Goal: Entertainment & Leisure: Consume media (video, audio)

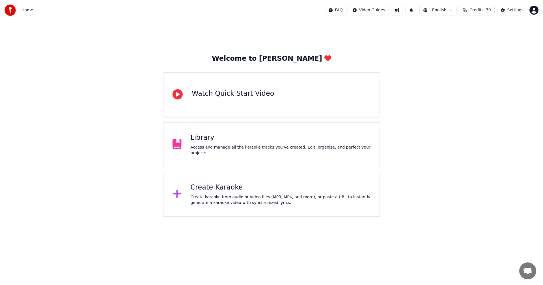
click at [280, 150] on div "Access and manage all the karaoke tracks you’ve created. Edit, organize, and pe…" at bounding box center [281, 150] width 180 height 11
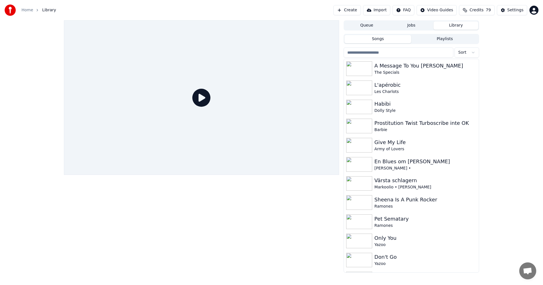
click at [476, 13] on button "Credits 79" at bounding box center [476, 10] width 35 height 10
click at [476, 63] on button "Refresh" at bounding box center [479, 68] width 29 height 10
click at [423, 75] on div "The Specials" at bounding box center [422, 73] width 96 height 6
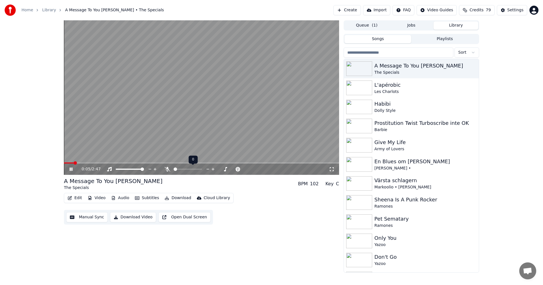
click at [213, 169] on icon at bounding box center [212, 169] width 3 height 3
click at [168, 170] on icon at bounding box center [167, 169] width 3 height 5
click at [213, 169] on span at bounding box center [212, 169] width 3 height 3
click at [195, 170] on span at bounding box center [195, 169] width 3 height 3
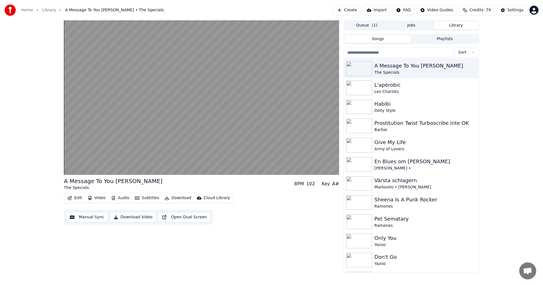
click at [174, 197] on button "Download" at bounding box center [177, 198] width 31 height 8
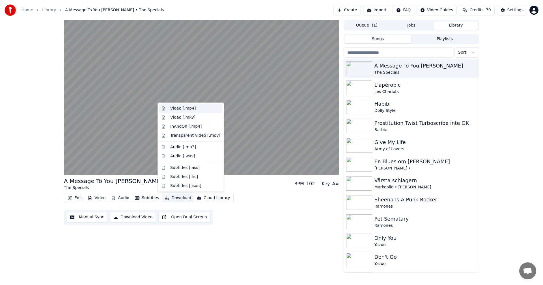
click at [195, 111] on div "Video [.mp4]" at bounding box center [195, 109] width 50 height 6
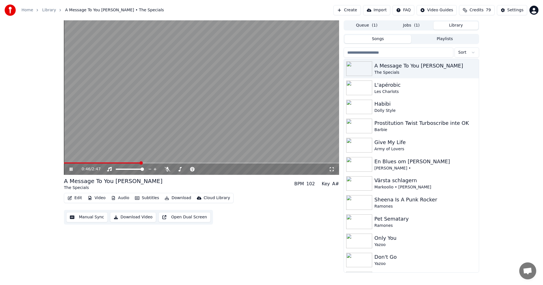
click at [454, 22] on button "Library" at bounding box center [455, 25] width 45 height 8
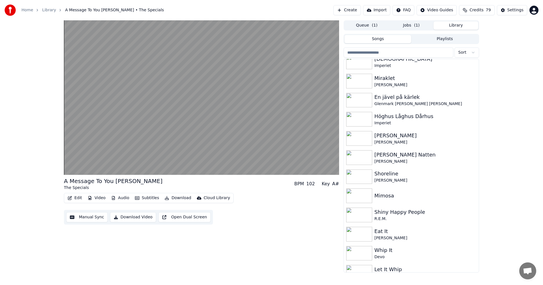
scroll to position [373, 0]
click at [419, 159] on div "[PERSON_NAME]" at bounding box center [422, 161] width 96 height 6
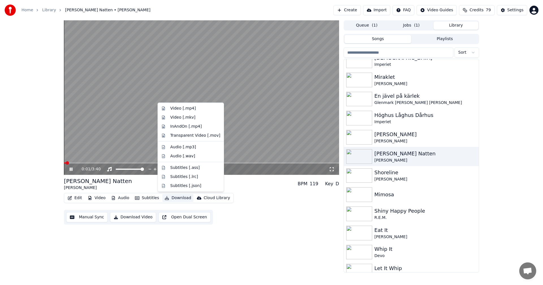
click at [181, 197] on button "Download" at bounding box center [177, 198] width 31 height 8
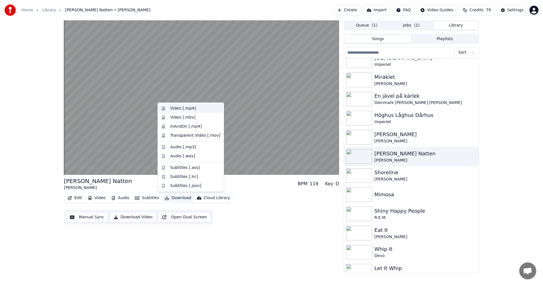
click at [199, 109] on div "Video [.mp4]" at bounding box center [195, 109] width 50 height 6
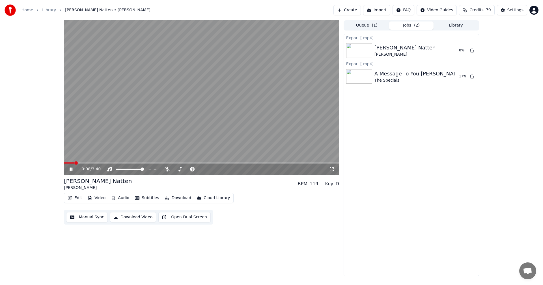
click at [446, 29] on button "Library" at bounding box center [455, 25] width 45 height 8
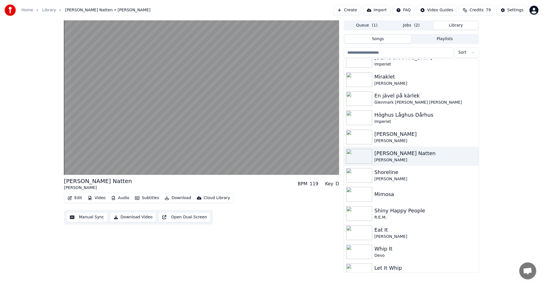
scroll to position [560, 0]
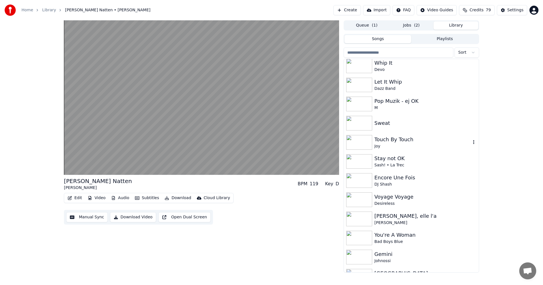
click at [413, 135] on div "Touch By Touch Joy" at bounding box center [411, 142] width 135 height 19
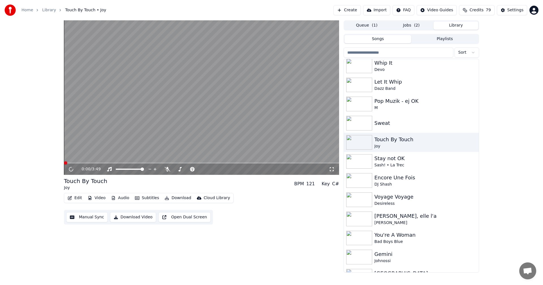
click at [121, 163] on span at bounding box center [201, 163] width 275 height 1
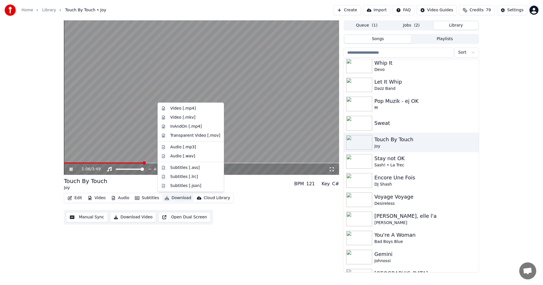
click at [169, 197] on button "Download" at bounding box center [177, 198] width 31 height 8
click at [195, 106] on div "Video [.mp4]" at bounding box center [195, 109] width 50 height 6
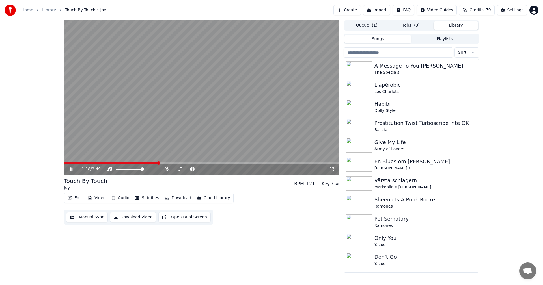
click at [462, 26] on button "Library" at bounding box center [455, 25] width 45 height 8
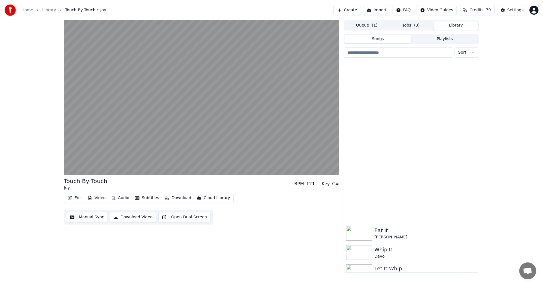
scroll to position [560, 0]
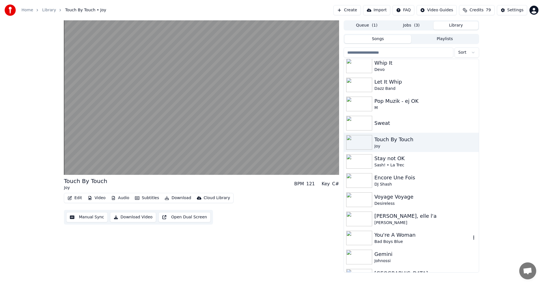
click at [423, 235] on div "You're A Woman" at bounding box center [422, 235] width 96 height 8
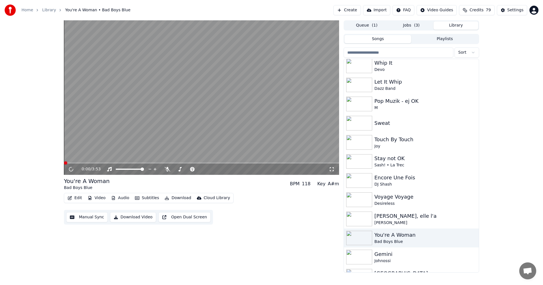
click at [120, 163] on span at bounding box center [201, 163] width 275 height 1
click at [124, 163] on span at bounding box center [201, 163] width 275 height 1
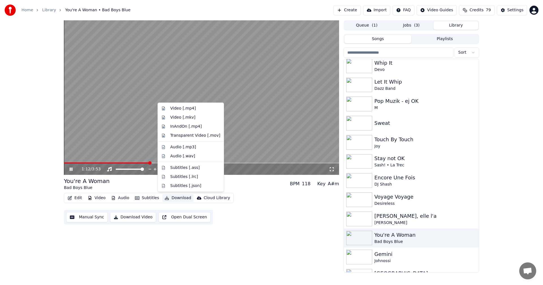
click at [167, 200] on button "Download" at bounding box center [177, 198] width 31 height 8
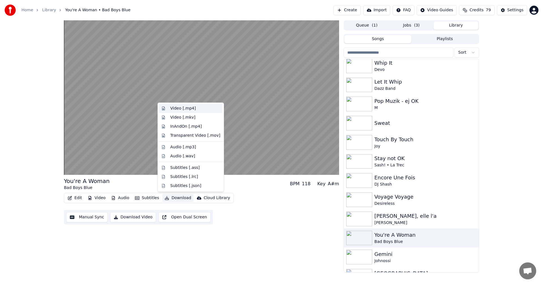
click at [197, 111] on div "Video [.mp4]" at bounding box center [195, 109] width 50 height 6
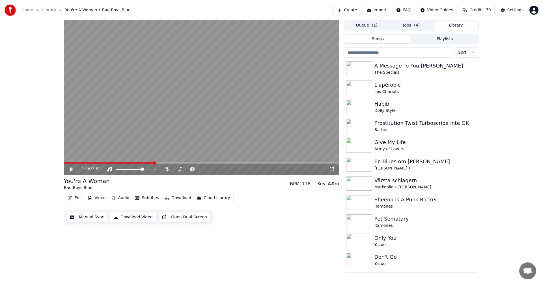
click at [465, 23] on button "Library" at bounding box center [455, 25] width 45 height 8
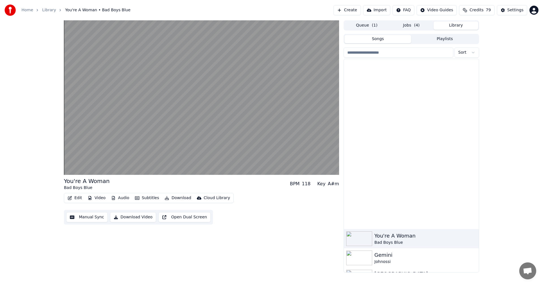
scroll to position [747, 0]
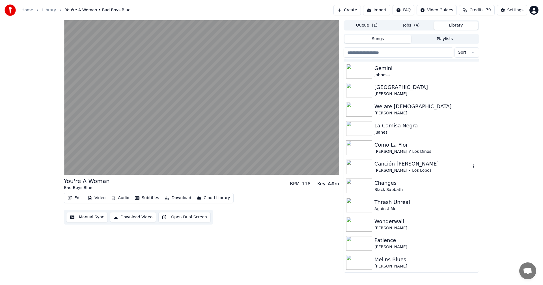
click at [433, 162] on div "Canción [PERSON_NAME]" at bounding box center [422, 164] width 96 height 8
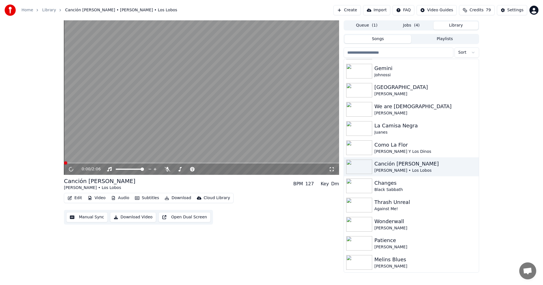
click at [184, 197] on button "Download" at bounding box center [177, 198] width 31 height 8
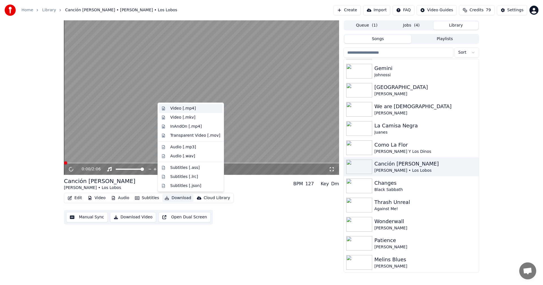
click at [202, 109] on div "Video [.mp4]" at bounding box center [195, 109] width 50 height 6
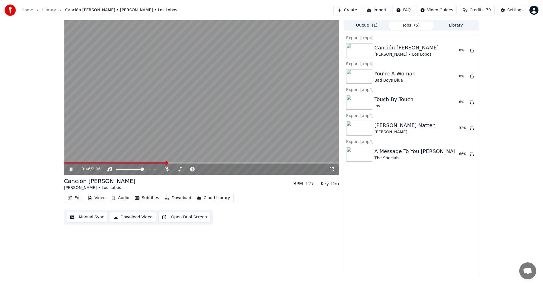
click at [0, 137] on div "0:46 / 2:06 Canción Del [PERSON_NAME] • Los Lobos BPM 127 Key Dm Edit Video Aud…" at bounding box center [271, 148] width 543 height 256
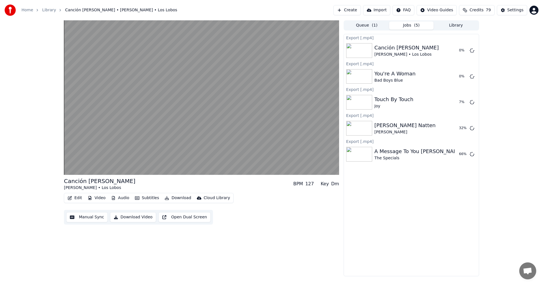
click at [0, 142] on div "Canción Del Mariachi [PERSON_NAME] • Los Lobos BPM 127 Key Dm Edit Video Audio …" at bounding box center [271, 148] width 543 height 256
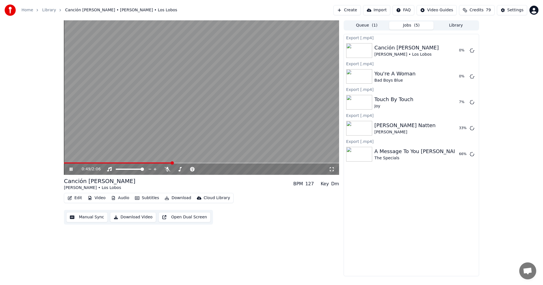
click at [69, 167] on icon at bounding box center [74, 169] width 13 height 5
click at [460, 27] on button "Library" at bounding box center [455, 25] width 45 height 8
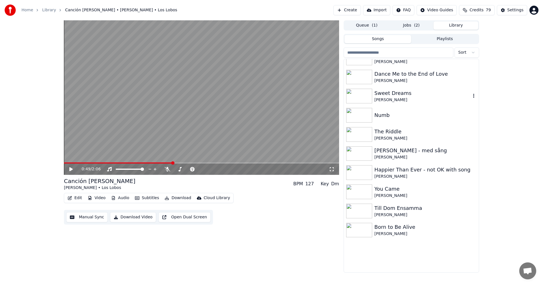
scroll to position [990, 0]
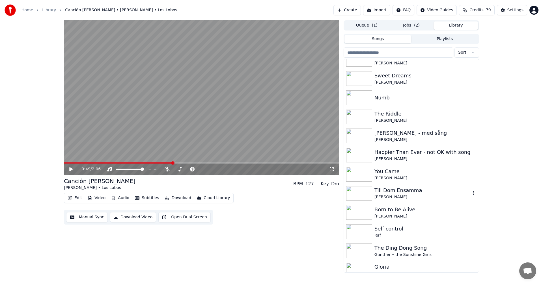
click at [396, 187] on div "Till Dom Ensamma" at bounding box center [422, 191] width 96 height 8
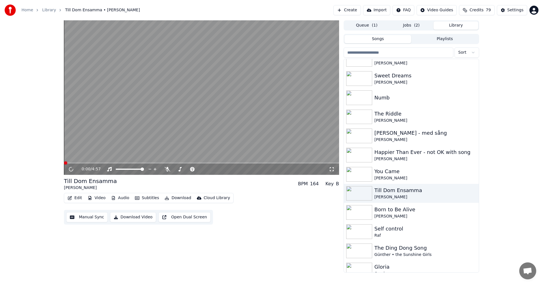
click at [171, 196] on button "Download" at bounding box center [177, 198] width 31 height 8
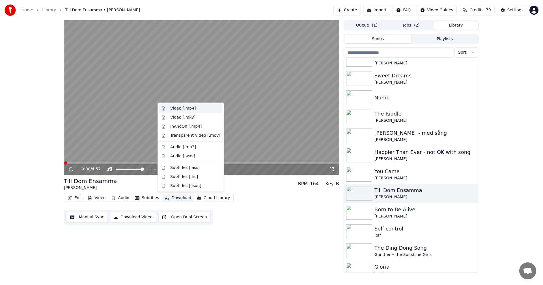
click at [192, 110] on div "Video [.mp4]" at bounding box center [182, 109] width 25 height 6
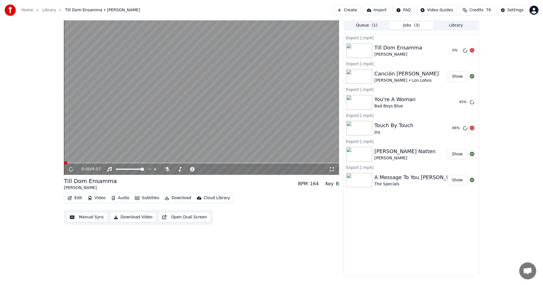
click at [456, 27] on button "Library" at bounding box center [455, 25] width 45 height 8
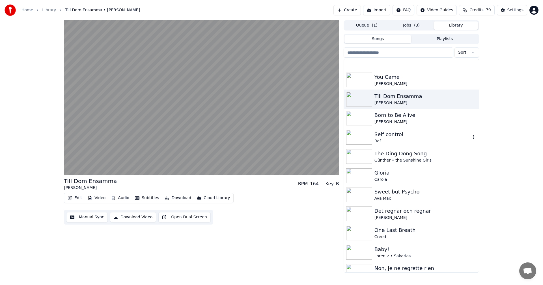
scroll to position [1131, 0]
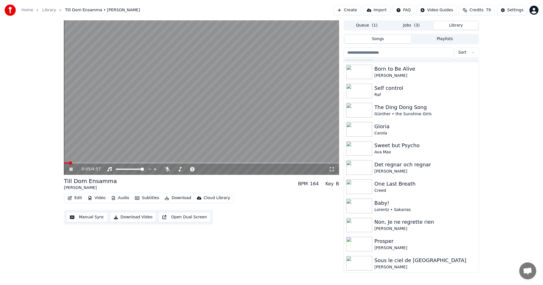
click at [73, 168] on icon at bounding box center [74, 169] width 13 height 5
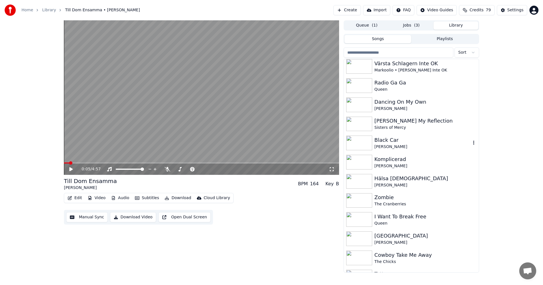
scroll to position [1470, 0]
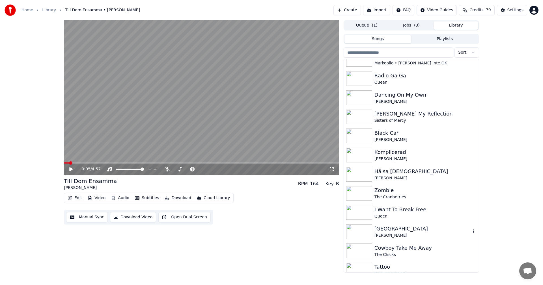
click at [395, 227] on div "[GEOGRAPHIC_DATA]" at bounding box center [422, 229] width 96 height 8
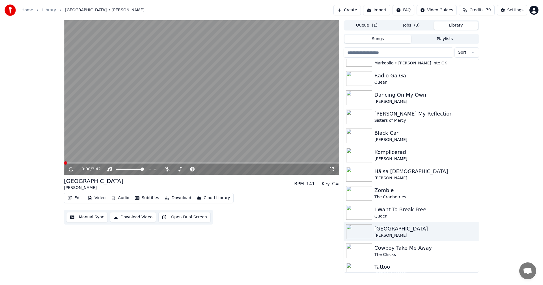
click at [182, 198] on button "Download" at bounding box center [177, 198] width 31 height 8
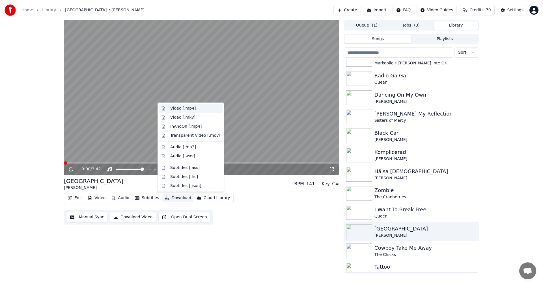
click at [191, 110] on div "Video [.mp4]" at bounding box center [182, 109] width 25 height 6
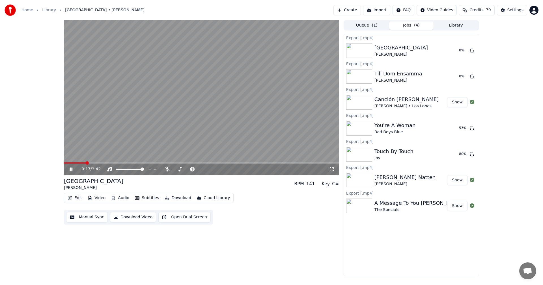
click at [149, 163] on span at bounding box center [201, 163] width 275 height 1
click at [172, 163] on span at bounding box center [201, 163] width 275 height 1
click at [73, 170] on icon at bounding box center [74, 169] width 13 height 5
click at [456, 21] on button "Library" at bounding box center [455, 25] width 45 height 8
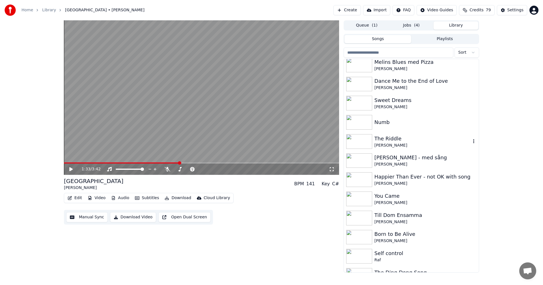
scroll to position [1018, 0]
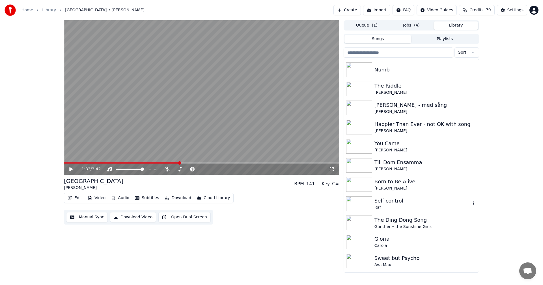
click at [400, 204] on div "Self control" at bounding box center [422, 201] width 96 height 8
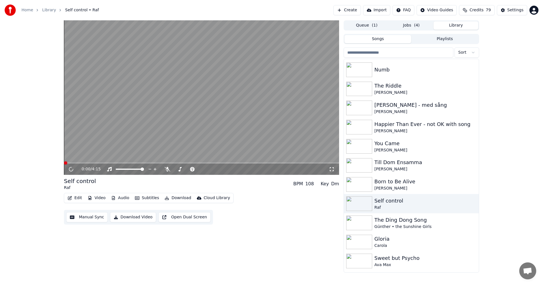
click at [186, 199] on button "Download" at bounding box center [177, 198] width 31 height 8
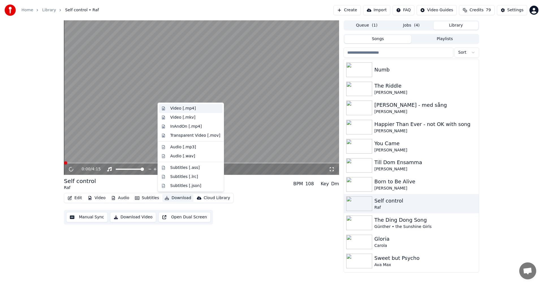
click at [192, 112] on div "Video [.mp4]" at bounding box center [191, 108] width 64 height 9
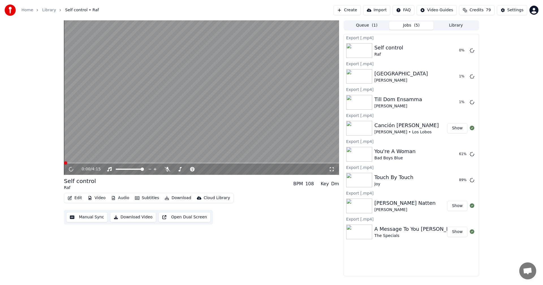
click at [457, 26] on button "Library" at bounding box center [455, 25] width 45 height 8
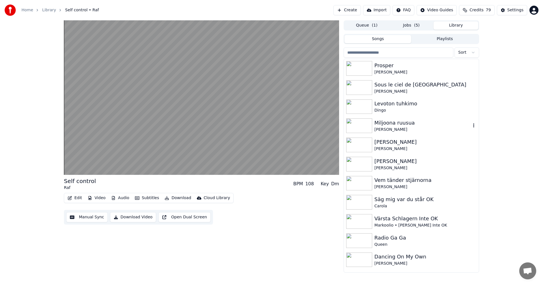
scroll to position [1194, 0]
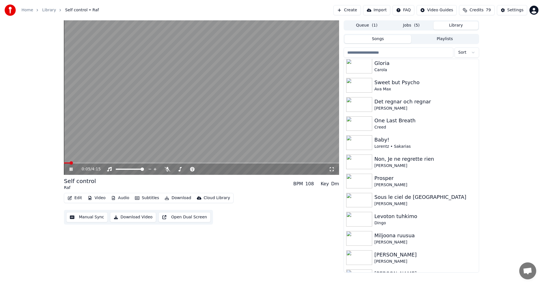
click at [70, 170] on icon at bounding box center [74, 169] width 13 height 5
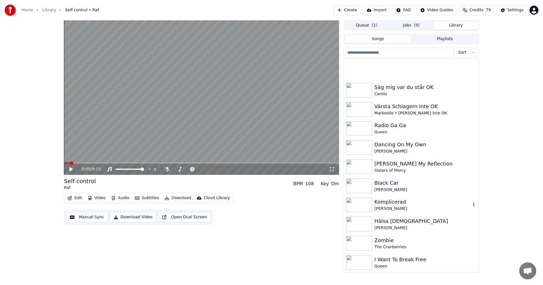
scroll to position [1590, 0]
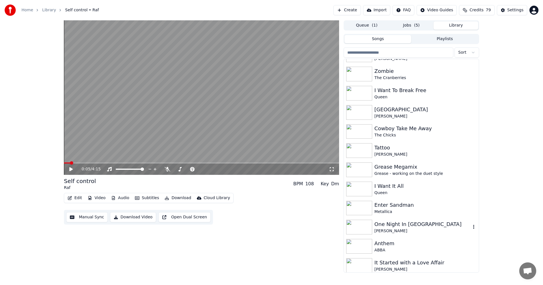
click at [403, 228] on div "One Night In [GEOGRAPHIC_DATA]" at bounding box center [422, 225] width 96 height 8
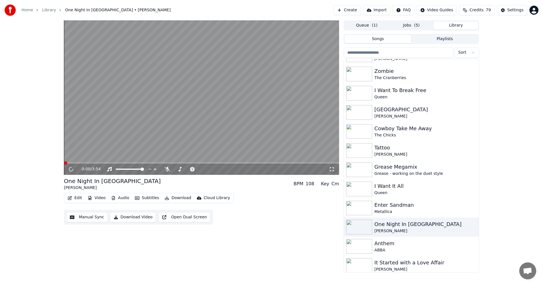
click at [180, 199] on button "Download" at bounding box center [177, 198] width 31 height 8
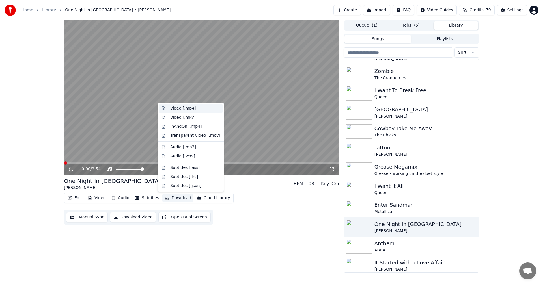
click at [201, 110] on div "Video [.mp4]" at bounding box center [195, 109] width 50 height 6
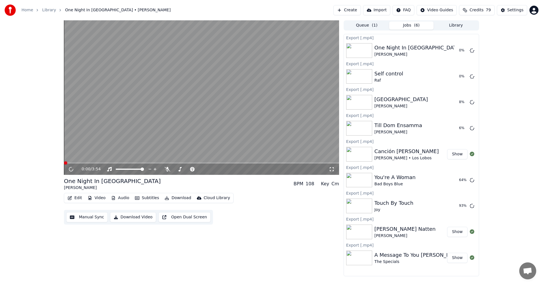
click at [451, 28] on button "Library" at bounding box center [455, 25] width 45 height 8
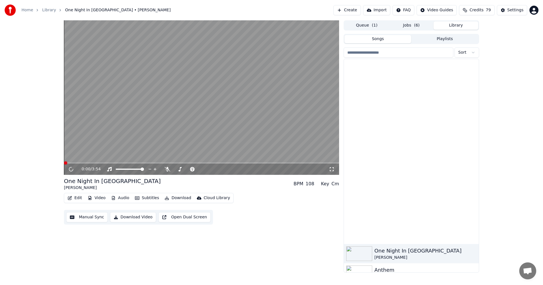
scroll to position [1809, 0]
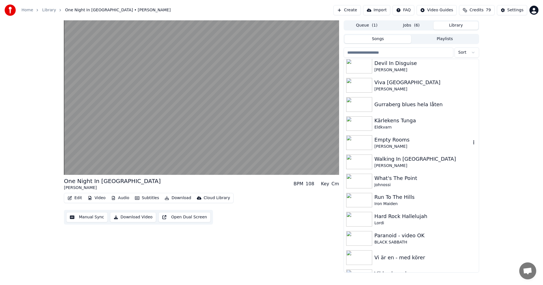
click at [440, 146] on div "[PERSON_NAME]" at bounding box center [422, 147] width 96 height 6
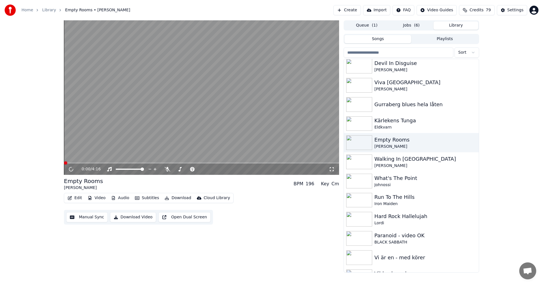
click at [184, 198] on button "Download" at bounding box center [177, 198] width 31 height 8
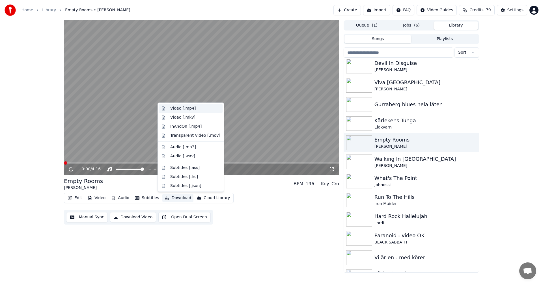
click at [202, 107] on div "Video [.mp4]" at bounding box center [195, 109] width 50 height 6
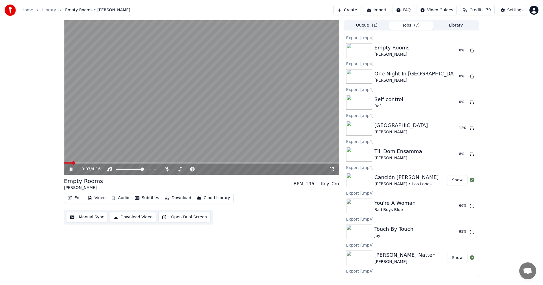
click at [70, 169] on icon at bounding box center [71, 169] width 3 height 3
click at [465, 27] on button "Library" at bounding box center [455, 25] width 45 height 8
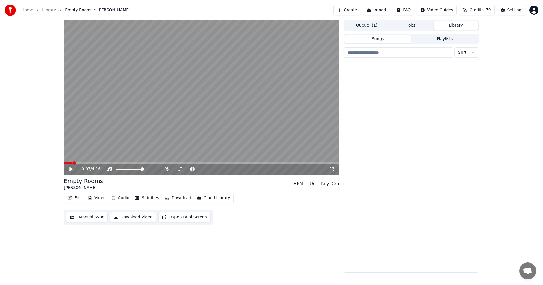
scroll to position [2205, 0]
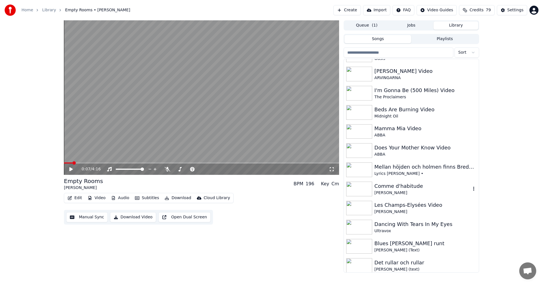
click at [411, 183] on div "Comme d'habitude" at bounding box center [422, 186] width 96 height 8
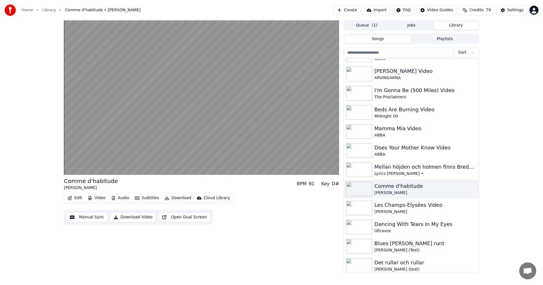
click at [98, 200] on button "Video" at bounding box center [96, 198] width 22 height 8
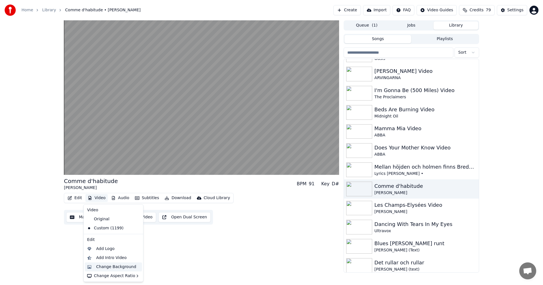
click at [111, 269] on div "Change Background" at bounding box center [116, 267] width 40 height 6
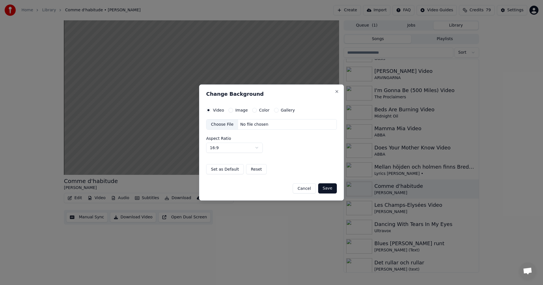
click at [275, 110] on button "Gallery" at bounding box center [276, 110] width 5 height 5
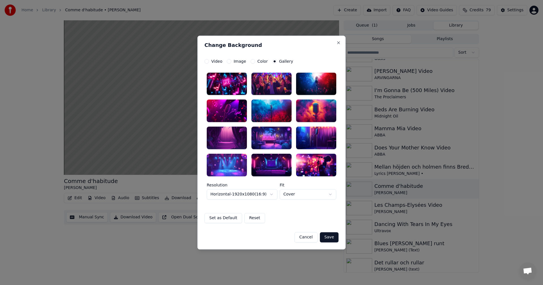
click at [239, 161] on div at bounding box center [227, 165] width 40 height 23
click at [331, 237] on button "Save" at bounding box center [329, 237] width 19 height 10
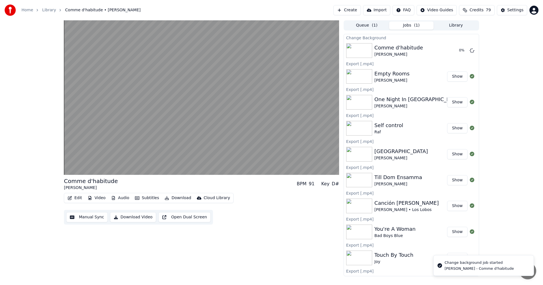
click at [465, 25] on button "Library" at bounding box center [455, 25] width 45 height 8
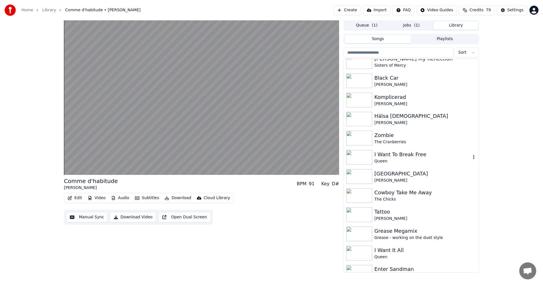
scroll to position [1585, 0]
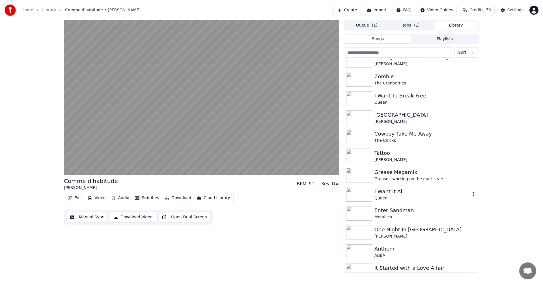
click at [422, 189] on div "I Want It All" at bounding box center [422, 192] width 96 height 8
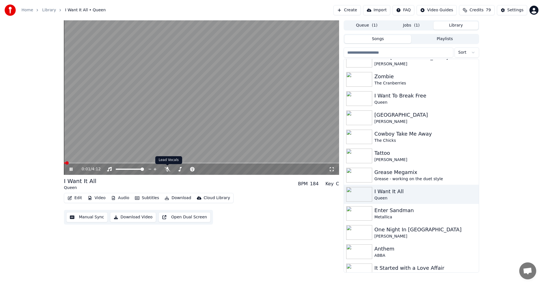
click at [183, 199] on button "Download" at bounding box center [177, 198] width 31 height 8
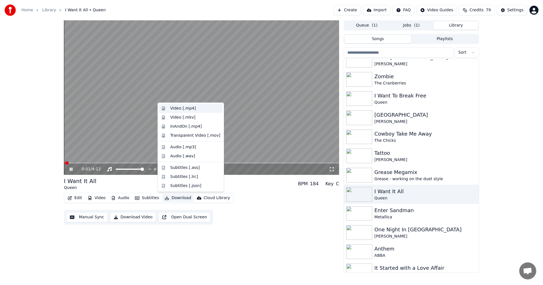
click at [199, 110] on div "Video [.mp4]" at bounding box center [195, 109] width 50 height 6
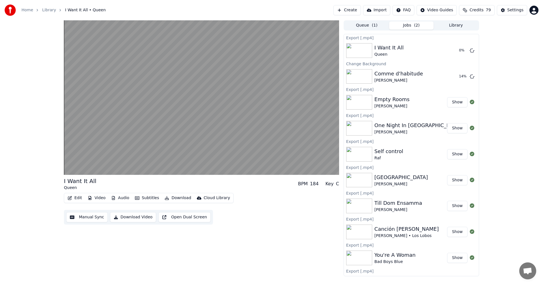
click at [457, 27] on button "Library" at bounding box center [455, 25] width 45 height 8
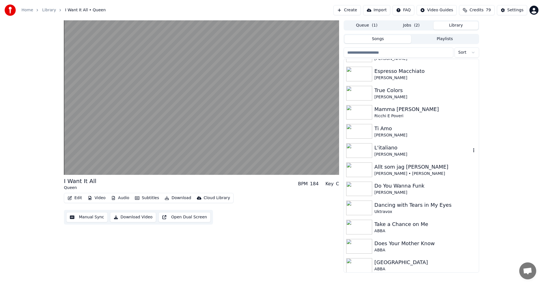
scroll to position [2381, 0]
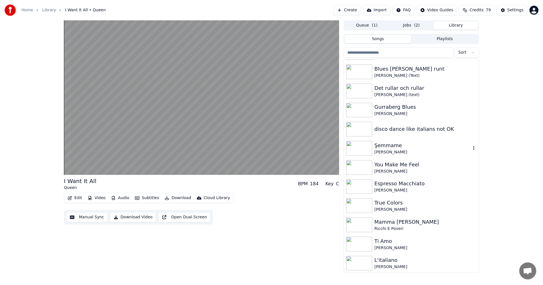
click at [442, 144] on div "Şemmame" at bounding box center [422, 146] width 96 height 8
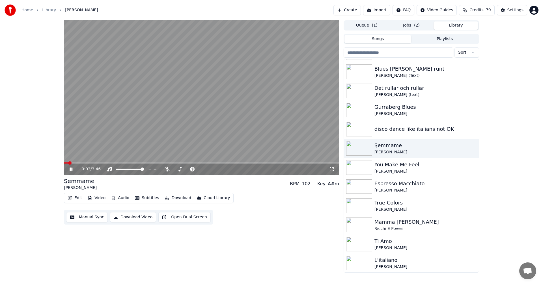
click at [181, 198] on button "Download" at bounding box center [177, 198] width 31 height 8
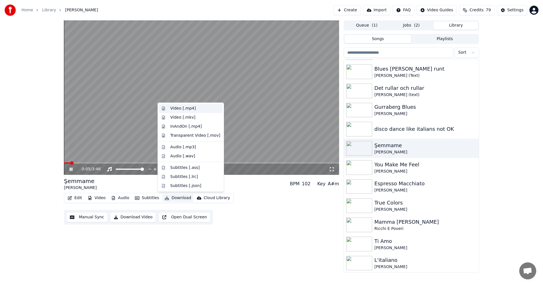
click at [197, 111] on div "Video [.mp4]" at bounding box center [195, 109] width 50 height 6
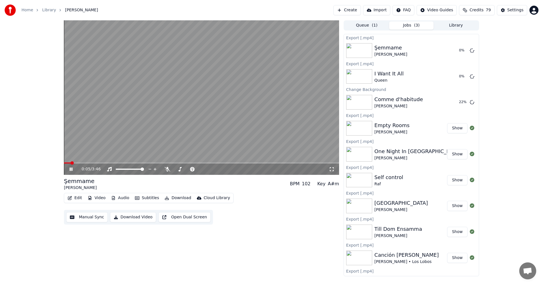
click at [449, 25] on button "Library" at bounding box center [455, 25] width 45 height 8
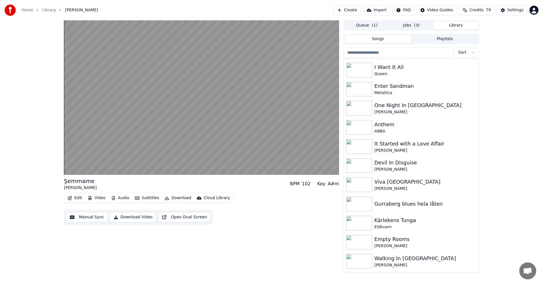
scroll to position [1716, 0]
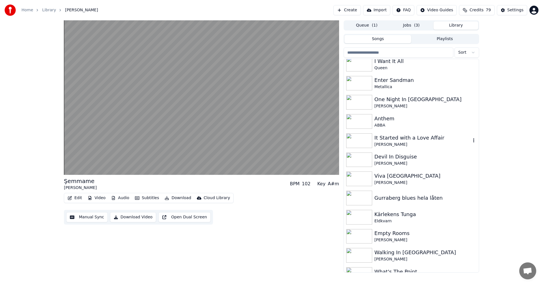
click at [419, 139] on div "It Started with a Love Affair" at bounding box center [422, 138] width 96 height 8
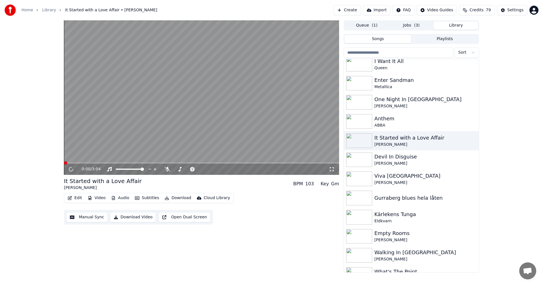
click at [181, 196] on button "Download" at bounding box center [177, 198] width 31 height 8
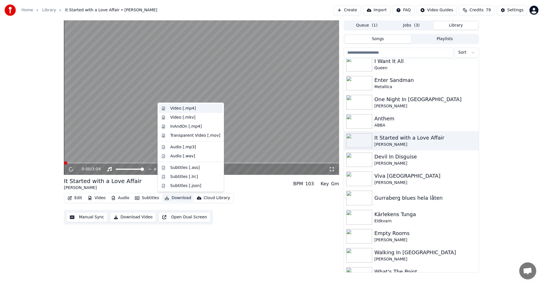
click at [192, 109] on div "Video [.mp4]" at bounding box center [182, 109] width 25 height 6
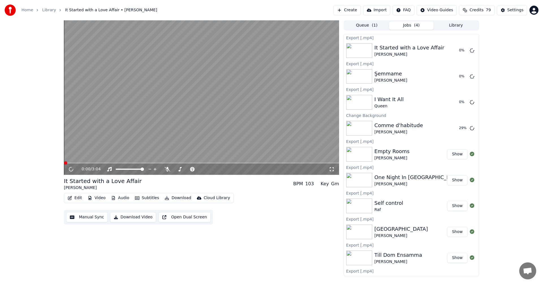
click at [451, 29] on button "Library" at bounding box center [455, 25] width 45 height 8
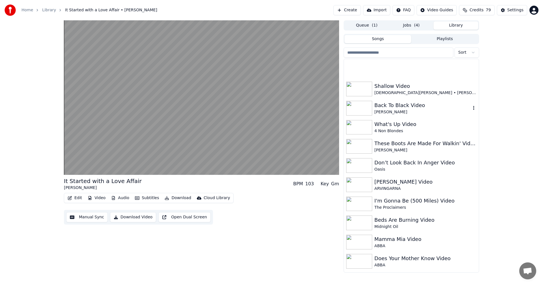
scroll to position [2121, 0]
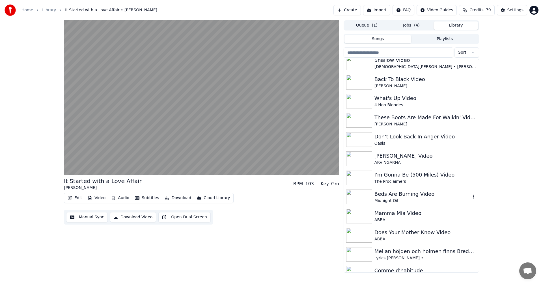
click at [420, 190] on div "Beds Are Burning Video" at bounding box center [422, 194] width 96 height 8
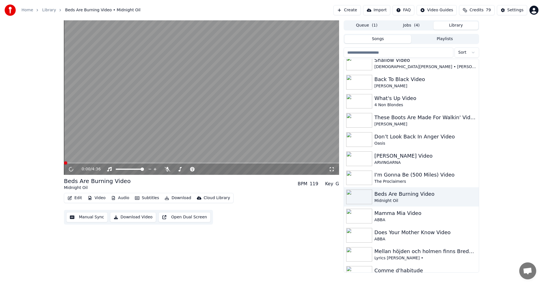
click at [176, 200] on button "Download" at bounding box center [177, 198] width 31 height 8
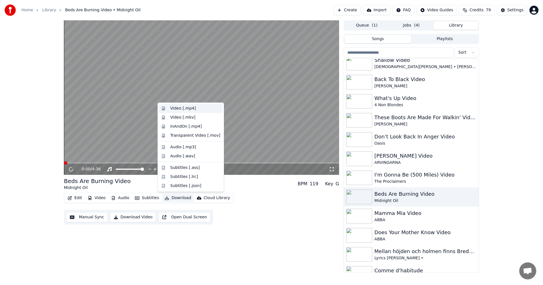
click at [194, 110] on div "Video [.mp4]" at bounding box center [195, 109] width 50 height 6
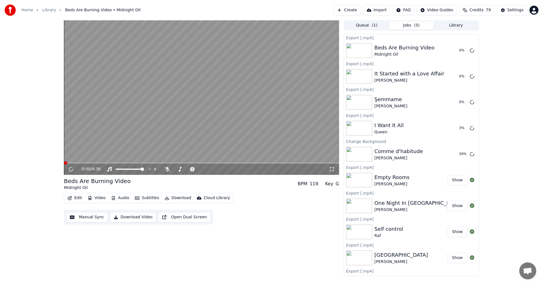
click at [446, 25] on button "Library" at bounding box center [455, 25] width 45 height 8
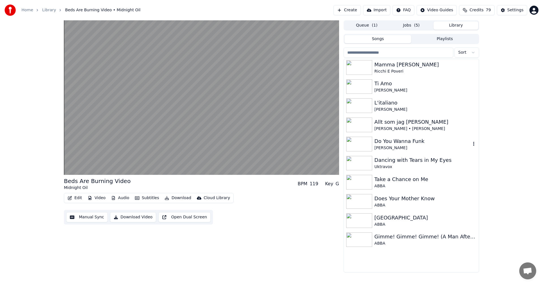
scroll to position [2513, 0]
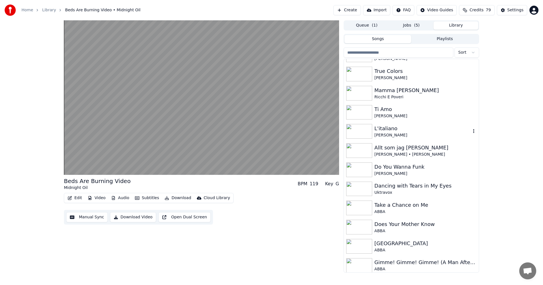
click at [390, 129] on div "L'italiano" at bounding box center [422, 129] width 96 height 8
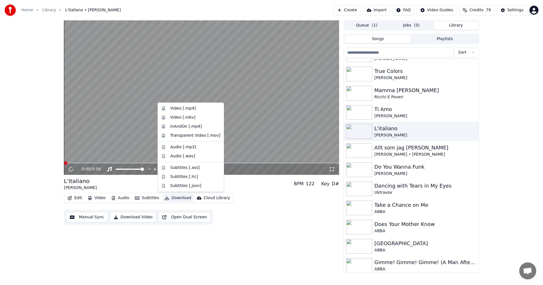
click at [172, 197] on button "Download" at bounding box center [177, 198] width 31 height 8
click at [199, 107] on div "Video [.mp4]" at bounding box center [195, 109] width 50 height 6
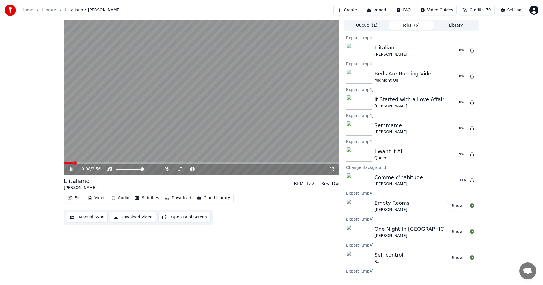
click at [461, 26] on button "Library" at bounding box center [455, 25] width 45 height 8
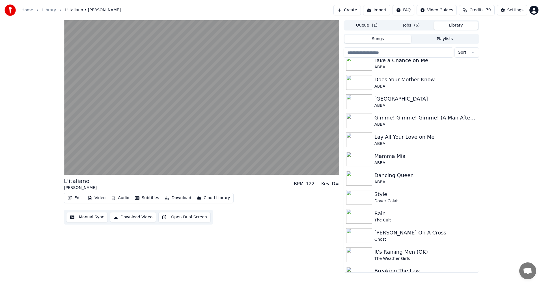
scroll to position [2472, 0]
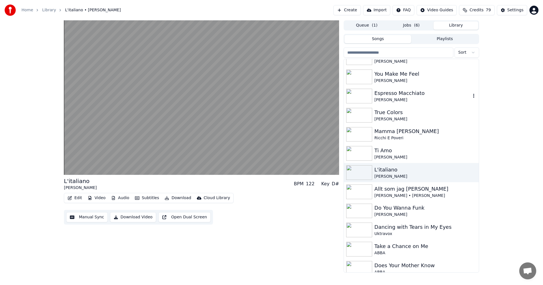
click at [439, 95] on div "Espresso Macchiato" at bounding box center [422, 93] width 96 height 8
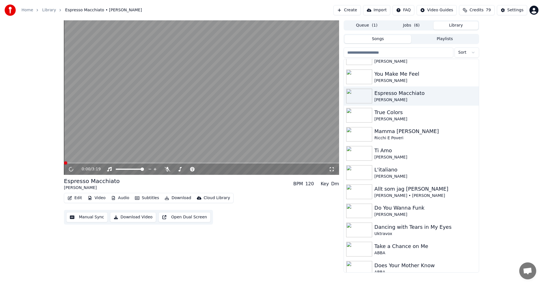
click at [410, 23] on button "Jobs ( 6 )" at bounding box center [411, 25] width 45 height 8
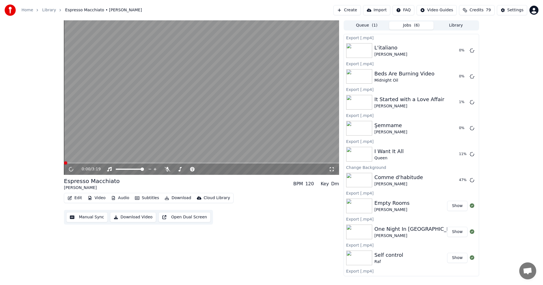
click at [461, 26] on button "Library" at bounding box center [455, 25] width 45 height 8
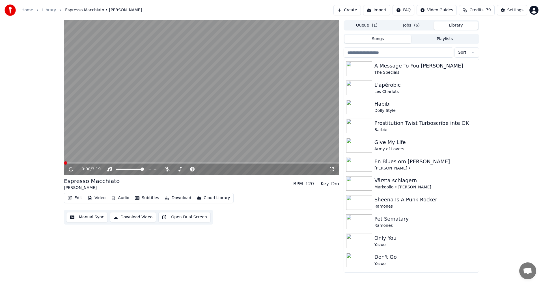
click at [175, 203] on div "Edit Video Audio Subtitles Download Cloud Library" at bounding box center [149, 198] width 170 height 10
click at [178, 200] on button "Download" at bounding box center [177, 198] width 31 height 8
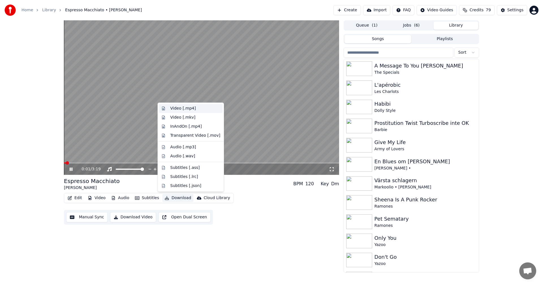
click at [193, 108] on div "Video [.mp4]" at bounding box center [195, 109] width 50 height 6
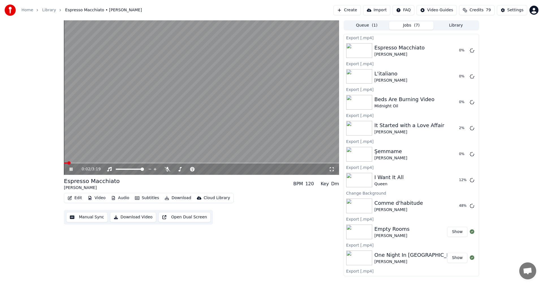
click at [452, 24] on button "Library" at bounding box center [455, 25] width 45 height 8
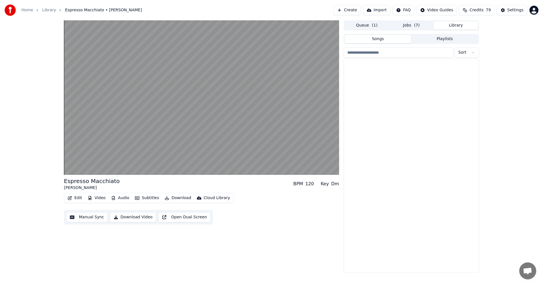
scroll to position [3013, 0]
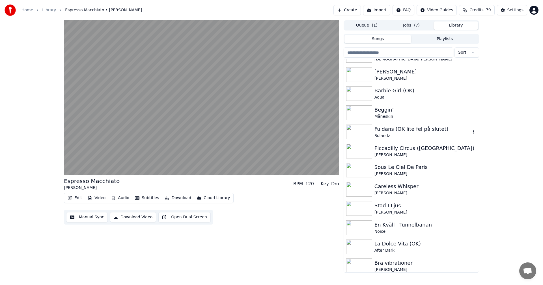
click at [437, 133] on div "Rolandz" at bounding box center [422, 136] width 96 height 6
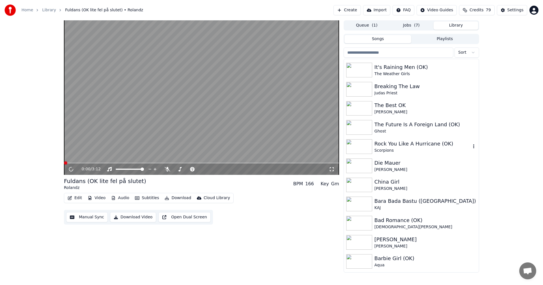
scroll to position [2815, 0]
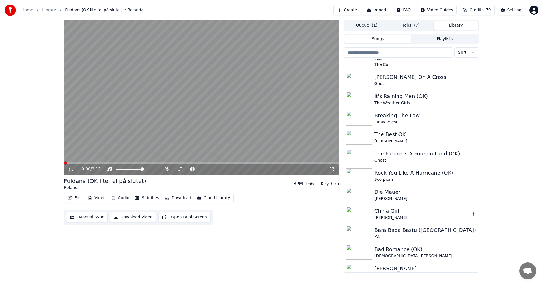
click at [403, 209] on div "China Girl" at bounding box center [422, 211] width 96 height 8
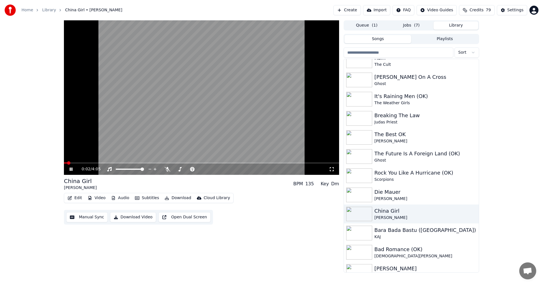
click at [103, 198] on button "Video" at bounding box center [96, 198] width 22 height 8
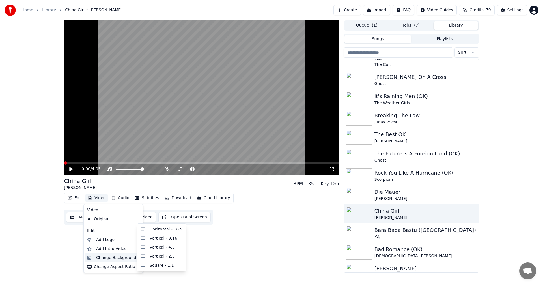
click at [120, 258] on div "Change Background" at bounding box center [116, 258] width 40 height 6
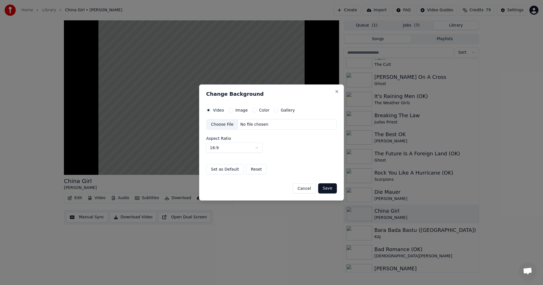
click at [274, 108] on div "Gallery" at bounding box center [284, 110] width 21 height 5
click at [275, 112] on button "Gallery" at bounding box center [276, 110] width 5 height 5
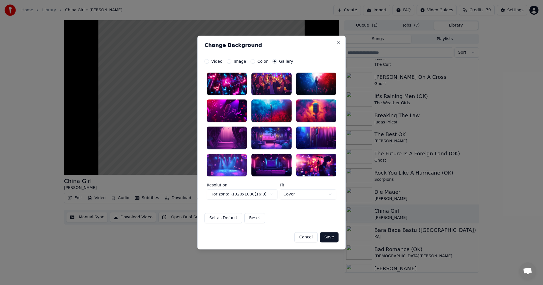
click at [237, 171] on div at bounding box center [227, 165] width 40 height 23
click at [333, 239] on button "Save" at bounding box center [329, 237] width 19 height 10
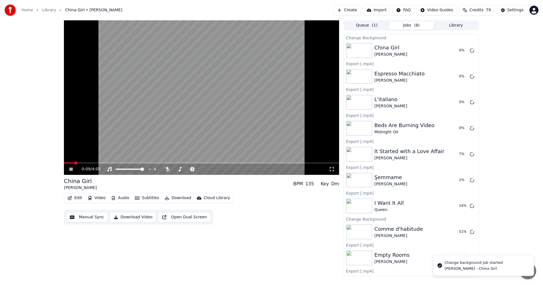
click at [71, 169] on icon at bounding box center [74, 169] width 13 height 5
click at [414, 24] on span "( 8 )" at bounding box center [417, 26] width 6 height 6
click at [375, 25] on span "( 1 )" at bounding box center [375, 26] width 6 height 6
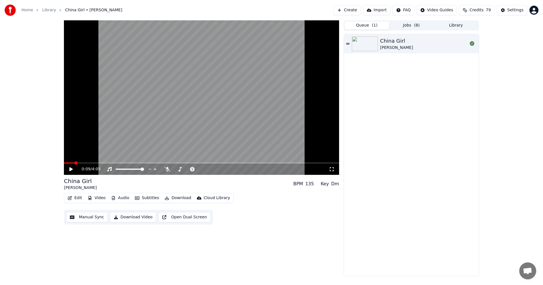
click at [402, 23] on button "Jobs ( 8 )" at bounding box center [411, 25] width 45 height 8
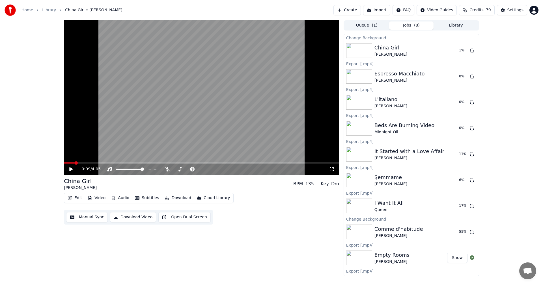
click at [459, 23] on button "Library" at bounding box center [455, 25] width 45 height 8
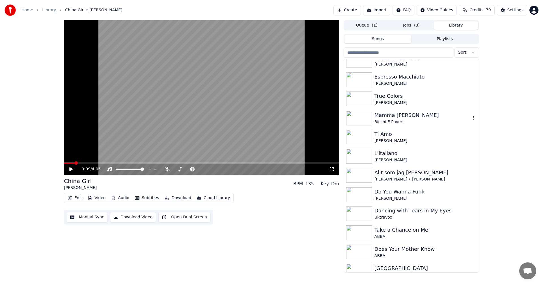
scroll to position [2516, 0]
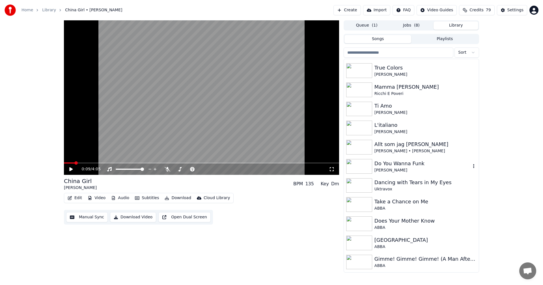
click at [390, 167] on div "Do You Wanna Funk" at bounding box center [422, 164] width 96 height 8
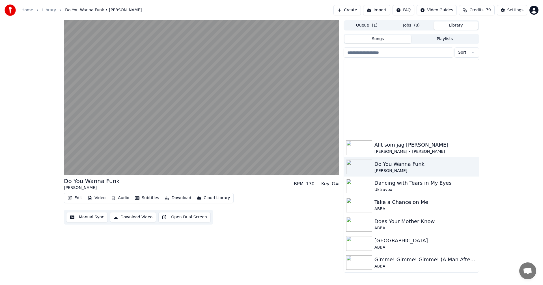
scroll to position [2629, 0]
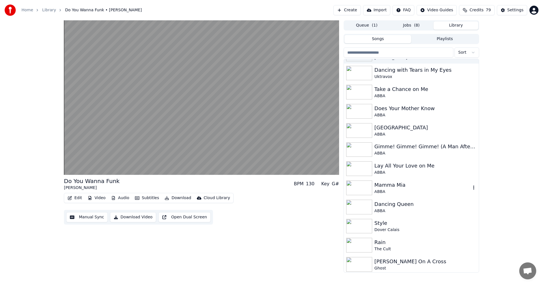
click at [98, 197] on button "Video" at bounding box center [96, 198] width 22 height 8
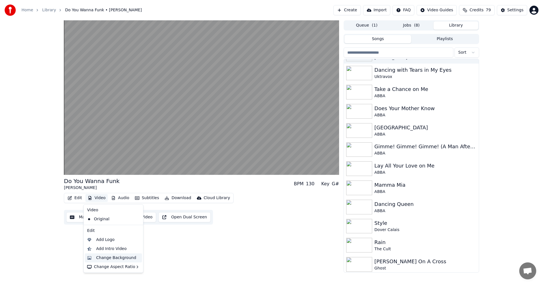
click at [117, 258] on div "Change Background" at bounding box center [116, 258] width 40 height 6
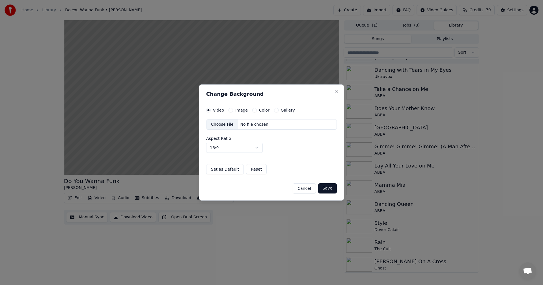
click at [274, 111] on button "Gallery" at bounding box center [276, 110] width 5 height 5
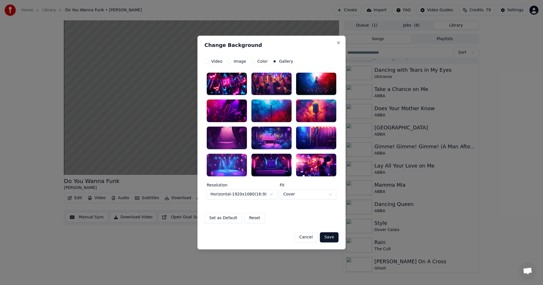
click at [319, 80] on div at bounding box center [316, 84] width 40 height 23
click at [333, 237] on button "Save" at bounding box center [329, 237] width 19 height 10
click at [314, 240] on div "Cancel Save" at bounding box center [271, 235] width 134 height 15
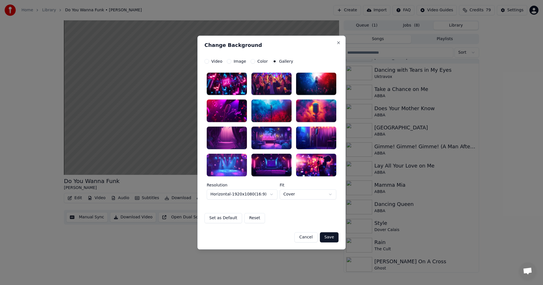
click at [314, 240] on div "Cancel Save" at bounding box center [271, 235] width 134 height 15
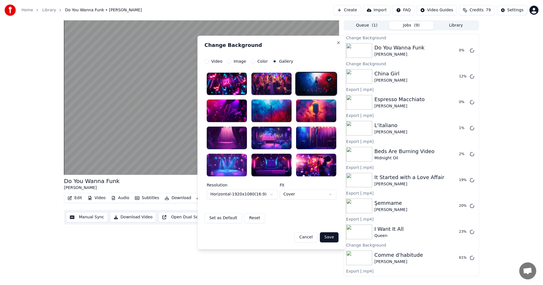
click at [79, 169] on html "Home Library Do You Wanna Funk • [PERSON_NAME] Create Import FAQ Video Guides C…" at bounding box center [271, 142] width 543 height 285
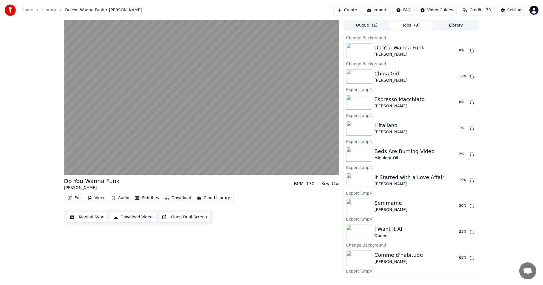
click at [159, 149] on video at bounding box center [201, 97] width 275 height 155
